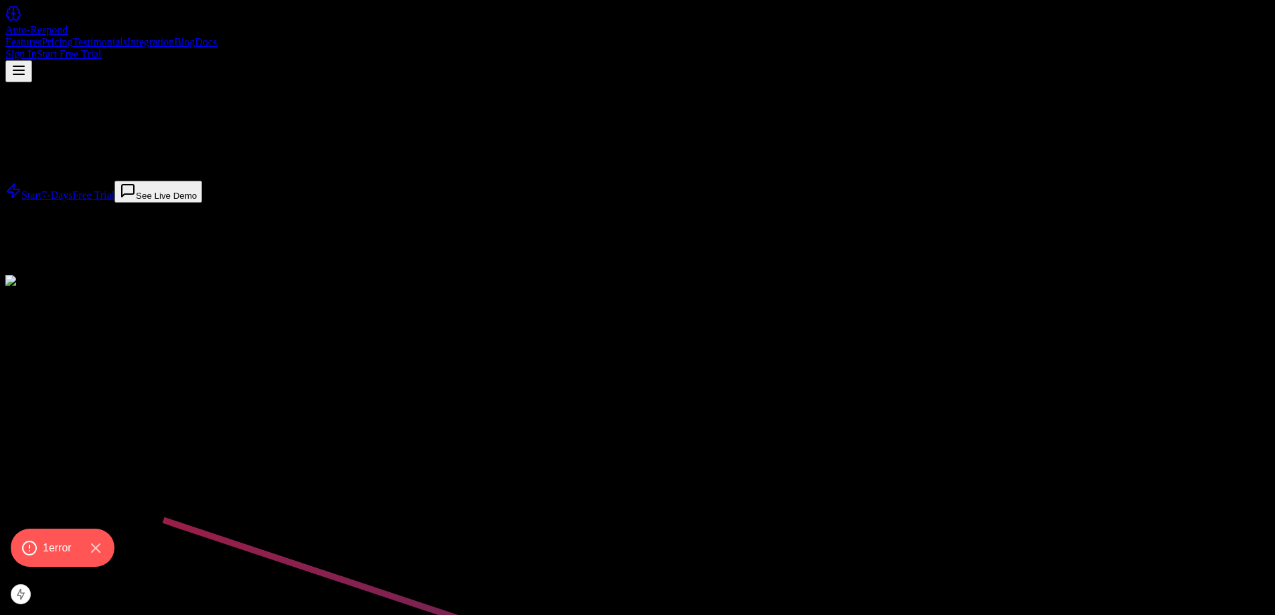
click at [195, 36] on link "Blog" at bounding box center [184, 41] width 21 height 11
drag, startPoint x: 736, startPoint y: 146, endPoint x: 1086, endPoint y: 447, distance: 461.8
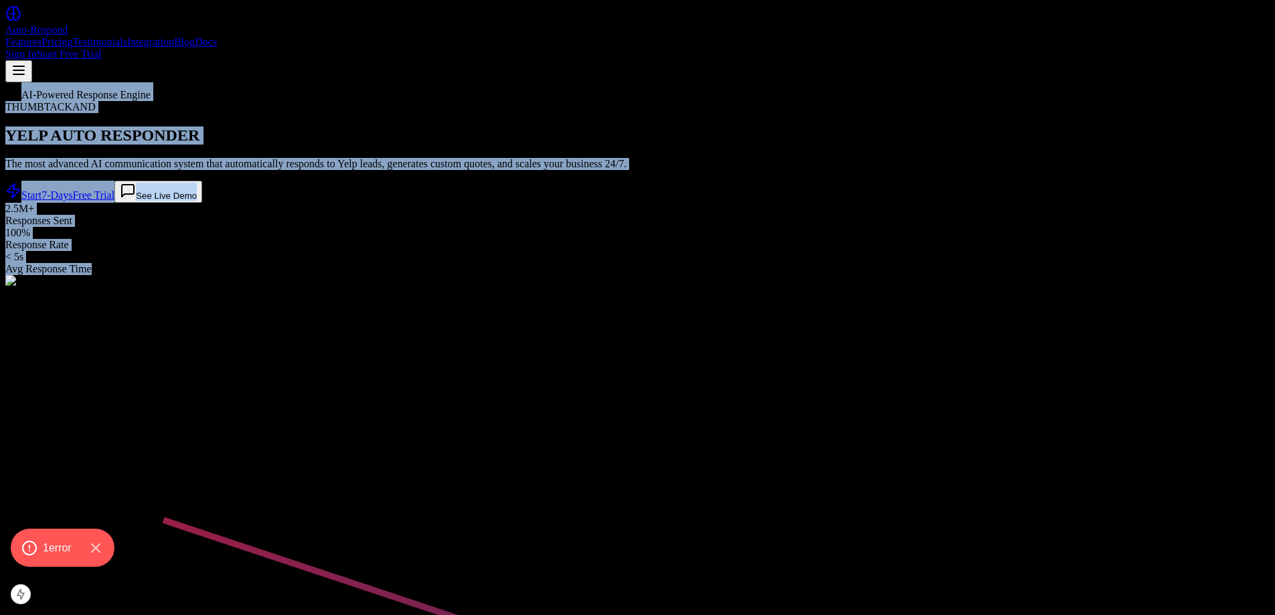
drag, startPoint x: 1118, startPoint y: 463, endPoint x: 660, endPoint y: 264, distance: 499.7
click at [509, 145] on h1 "YELP AUTO RESPONDER" at bounding box center [637, 136] width 1264 height 18
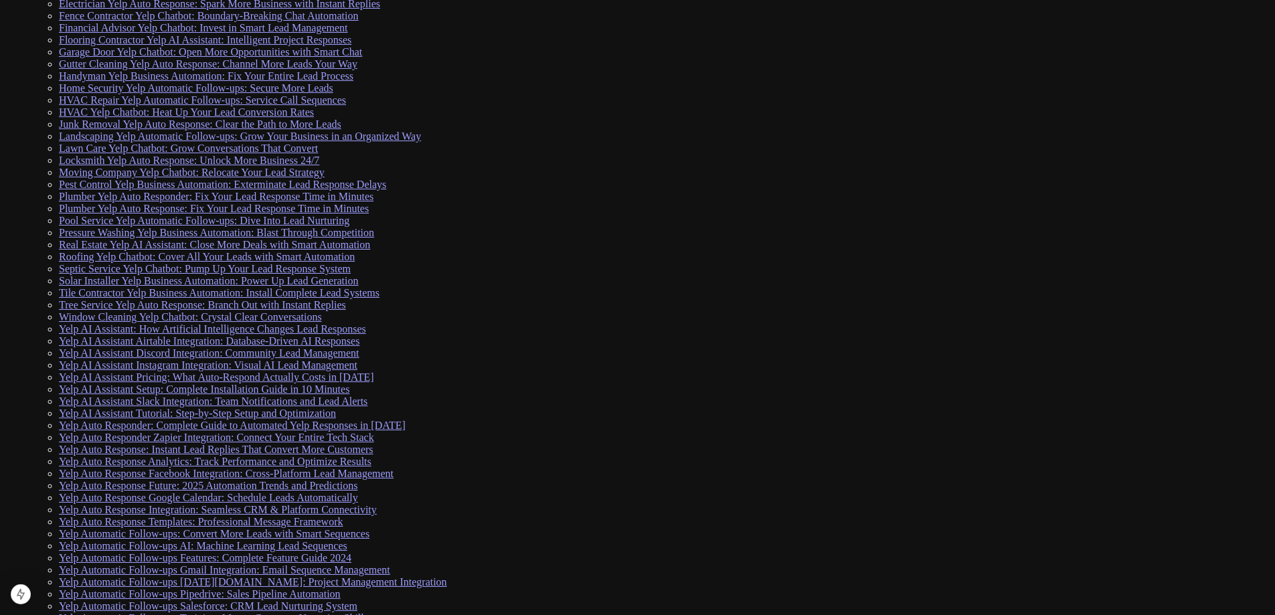
scroll to position [469, 0]
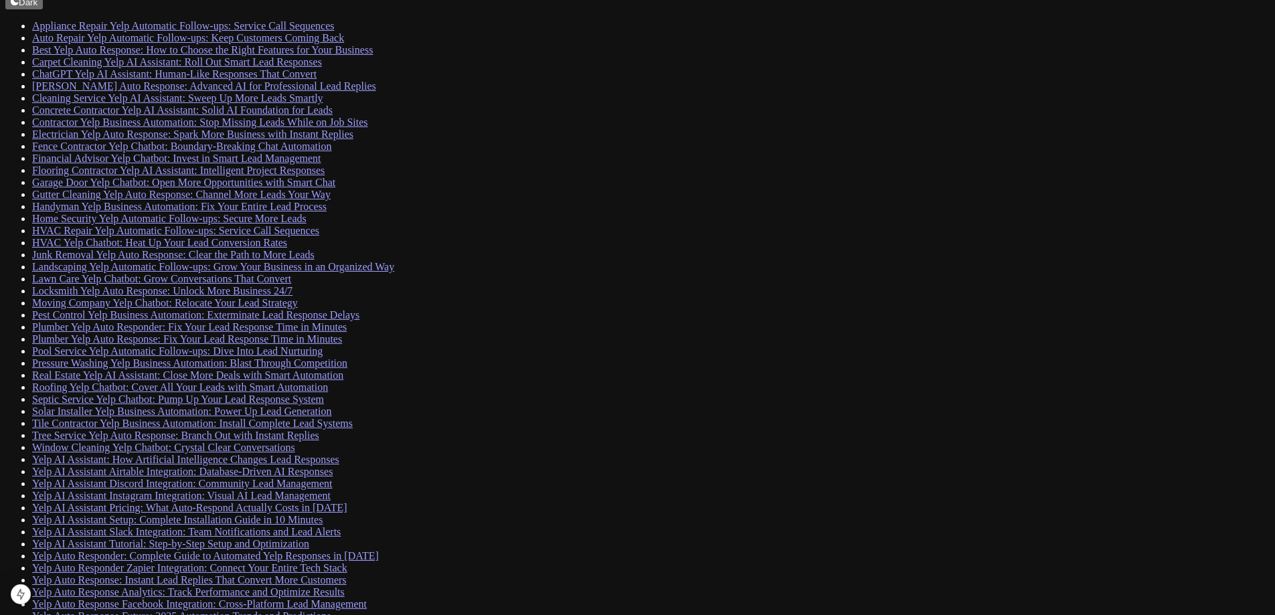
scroll to position [1205, 0]
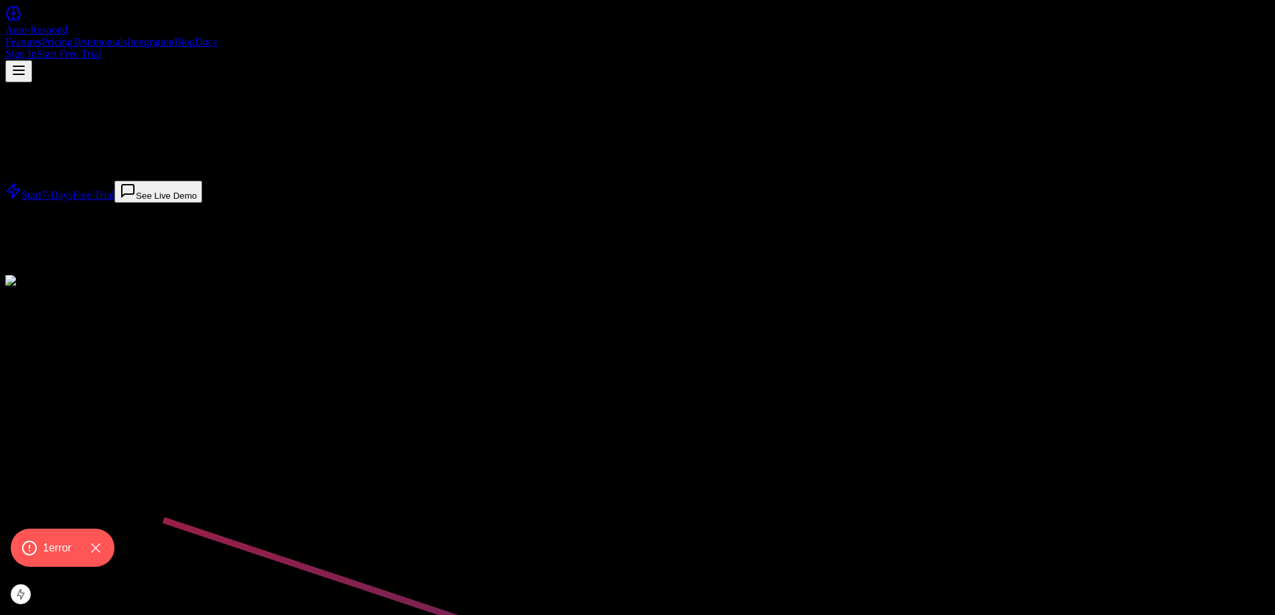
click at [255, 25] on div "Auto-Respond" at bounding box center [637, 30] width 1264 height 12
click at [217, 36] on link "Docs" at bounding box center [206, 41] width 22 height 11
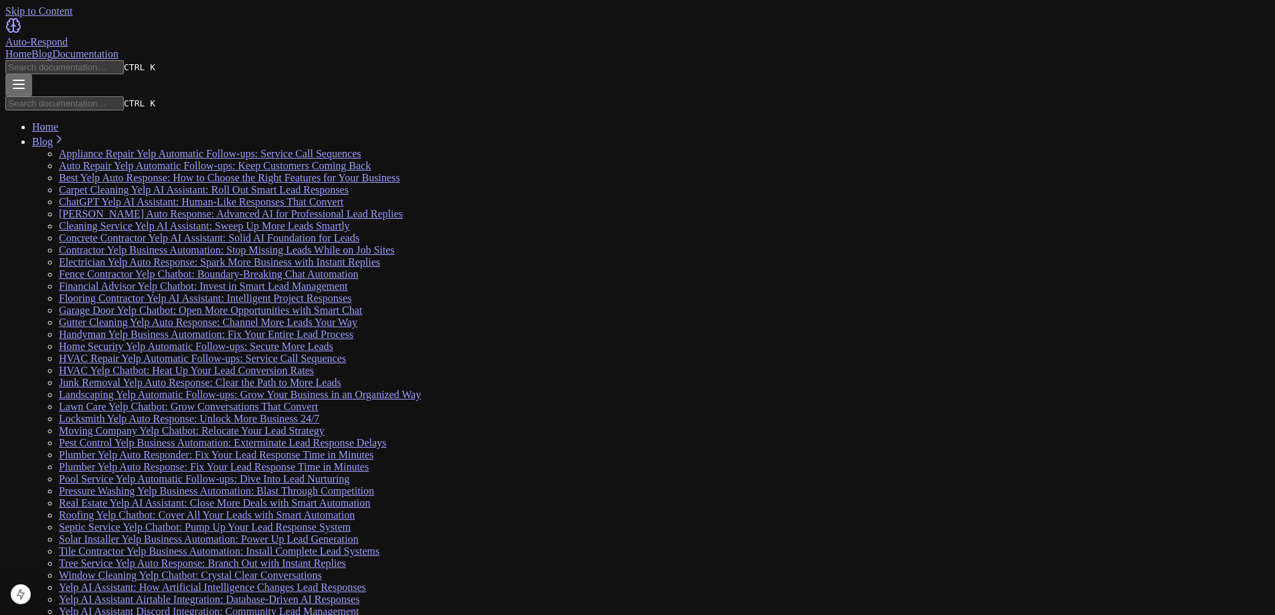
click at [52, 48] on link "Blog" at bounding box center [41, 53] width 21 height 11
click at [118, 48] on link "Documentation" at bounding box center [85, 53] width 66 height 11
click at [52, 48] on link "Blog" at bounding box center [41, 53] width 21 height 11
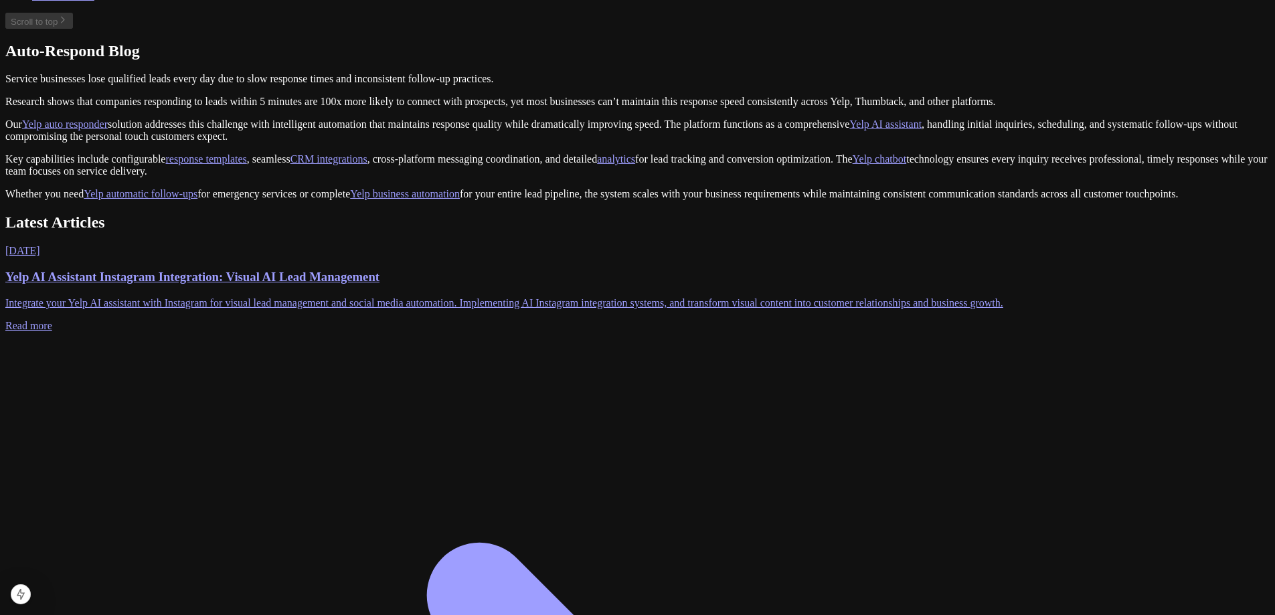
scroll to position [5191, 0]
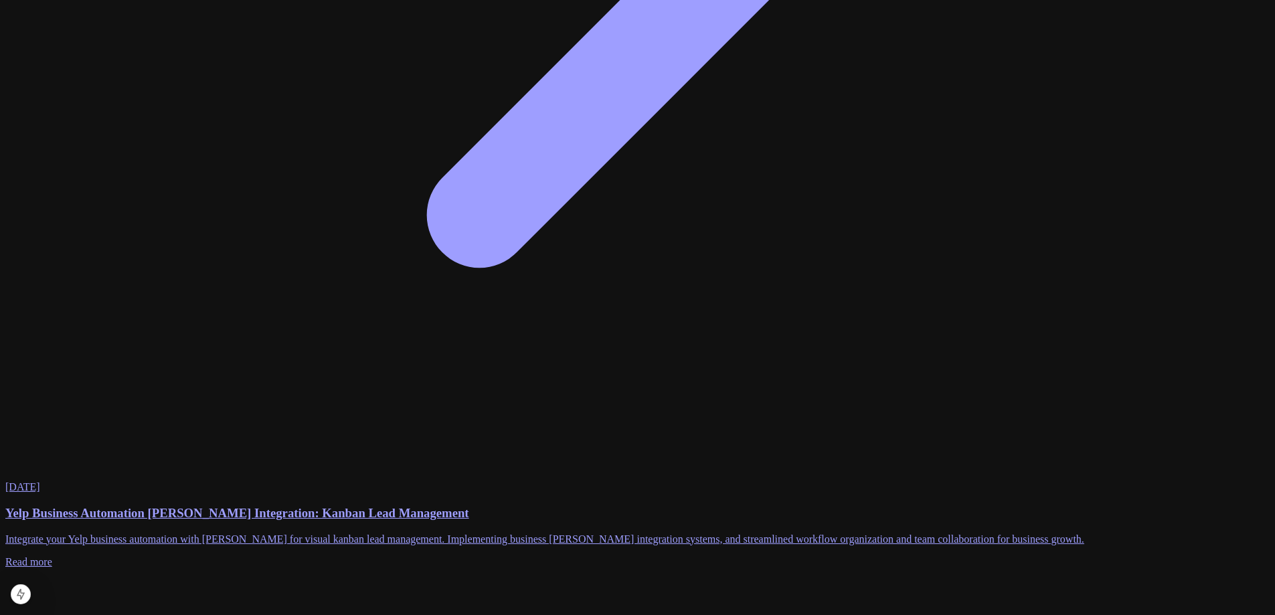
drag, startPoint x: 799, startPoint y: 155, endPoint x: 854, endPoint y: 517, distance: 365.7
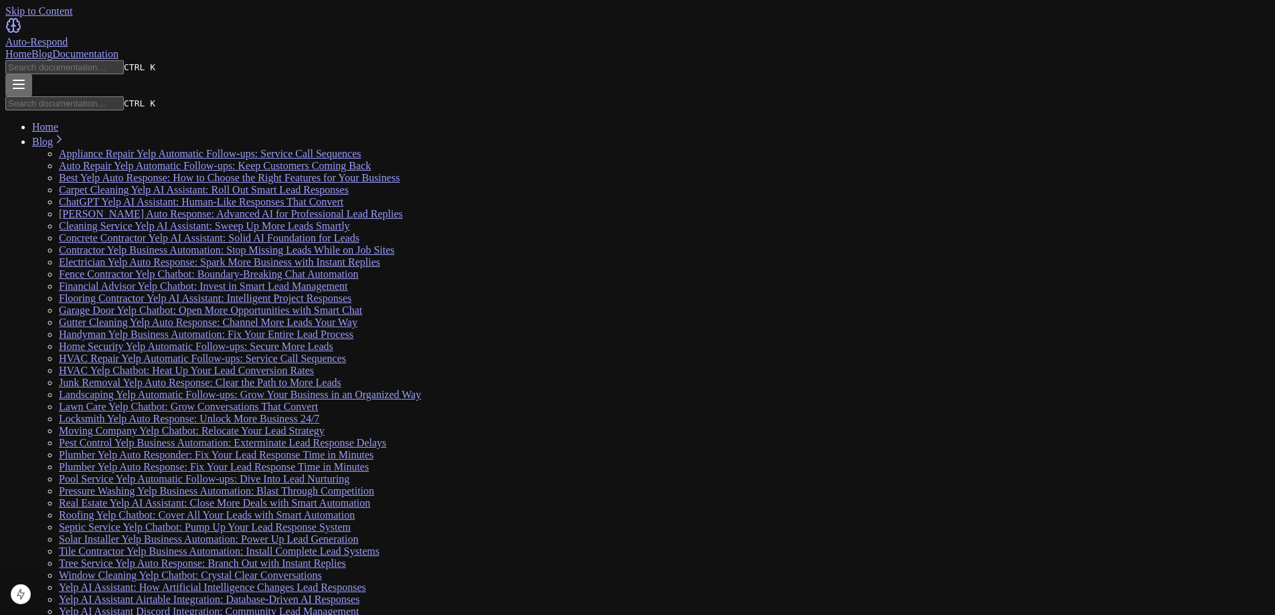
drag, startPoint x: 683, startPoint y: 432, endPoint x: 353, endPoint y: 105, distance: 464.8
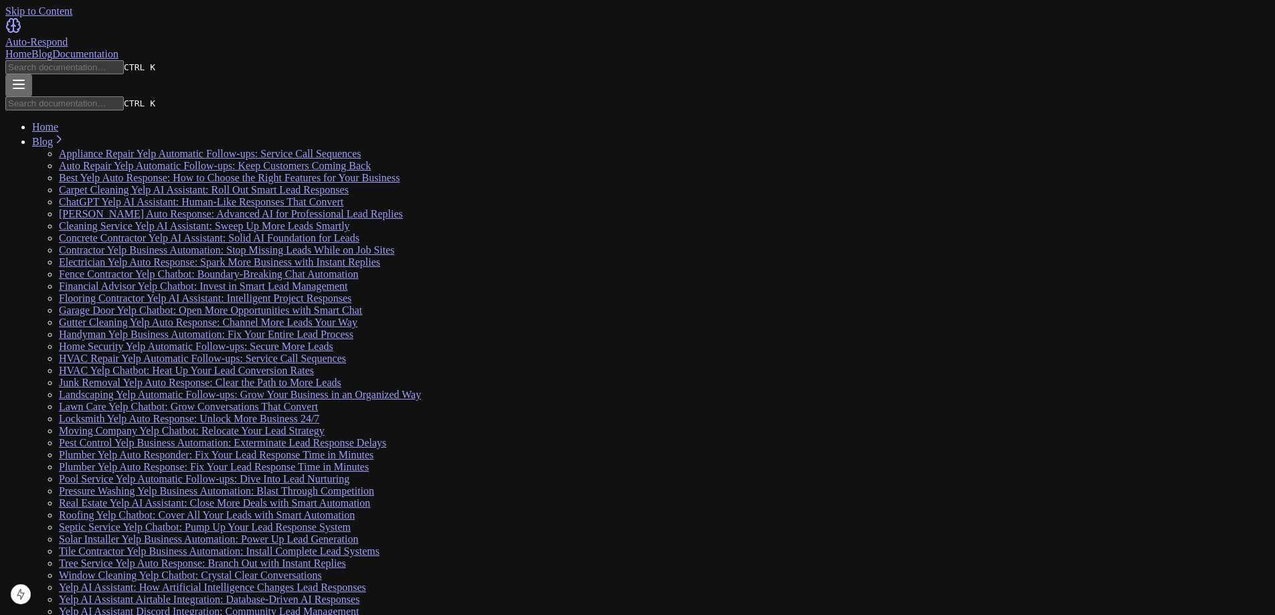
scroll to position [1293, 0]
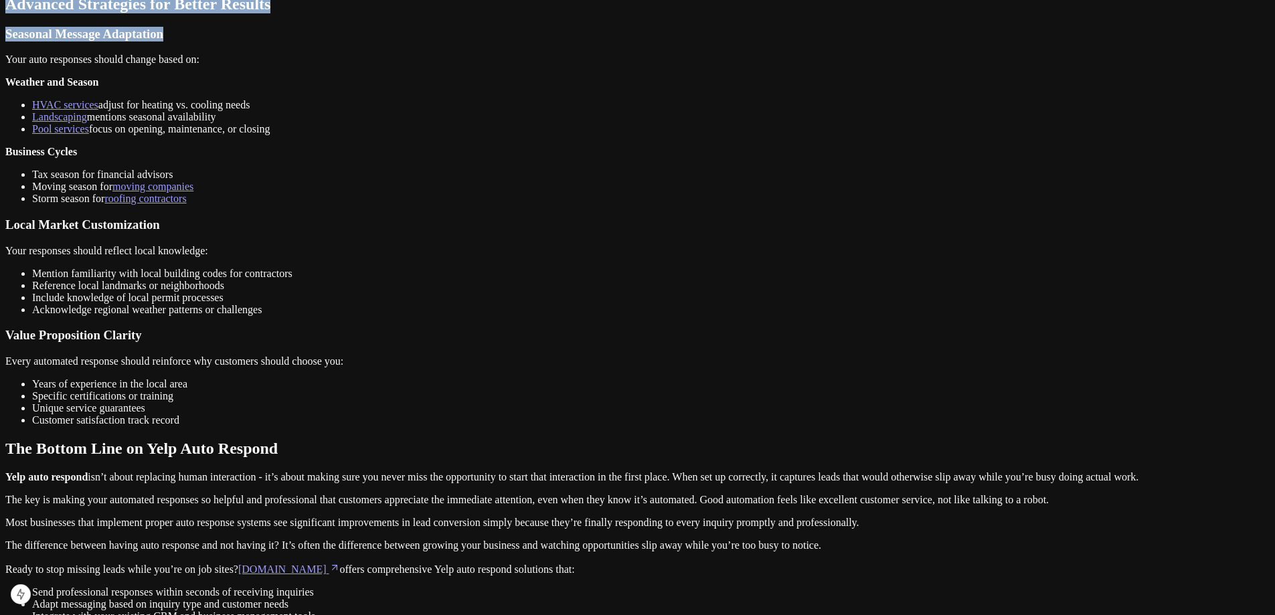
scroll to position [5715, 0]
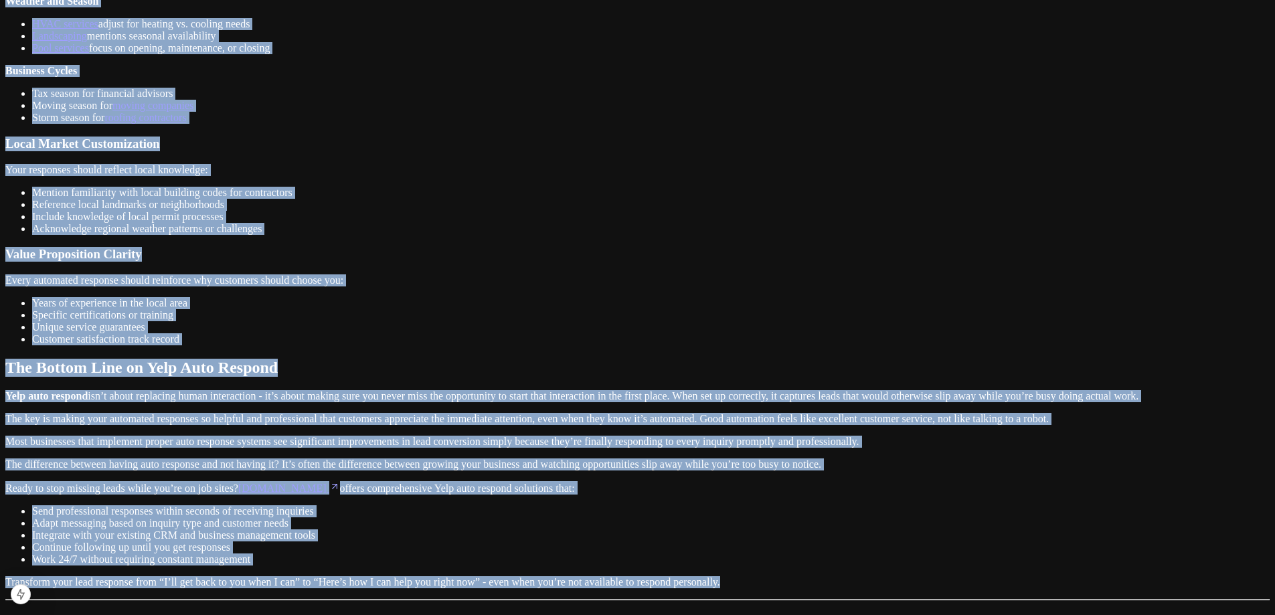
drag, startPoint x: 244, startPoint y: 108, endPoint x: 511, endPoint y: 195, distance: 280.9
copy main "Lore Ipsu Dolorsi: Ametcon Adip Elitsed Doei Tempori Utla Etdolorem Aliq’e adm …"
